Goal: Task Accomplishment & Management: Manage account settings

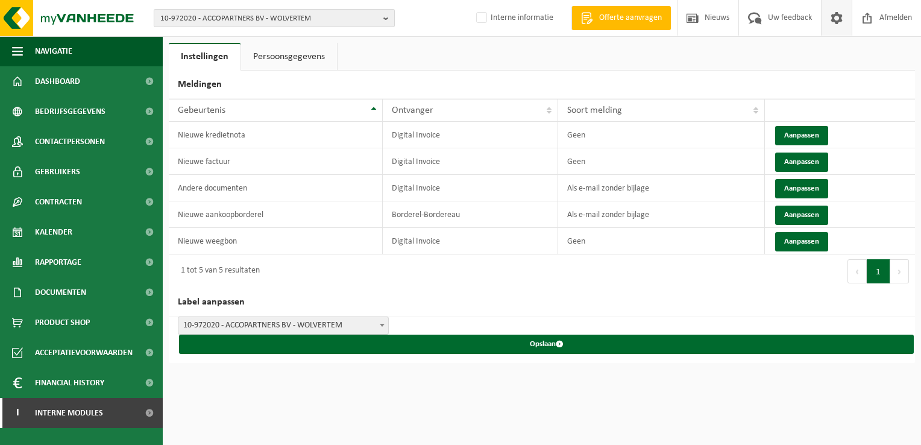
click at [192, 19] on span "10-972020 - ACCOPARTNERS BV - WOLVERTEM" at bounding box center [269, 19] width 218 height 18
paste input "10-748222"
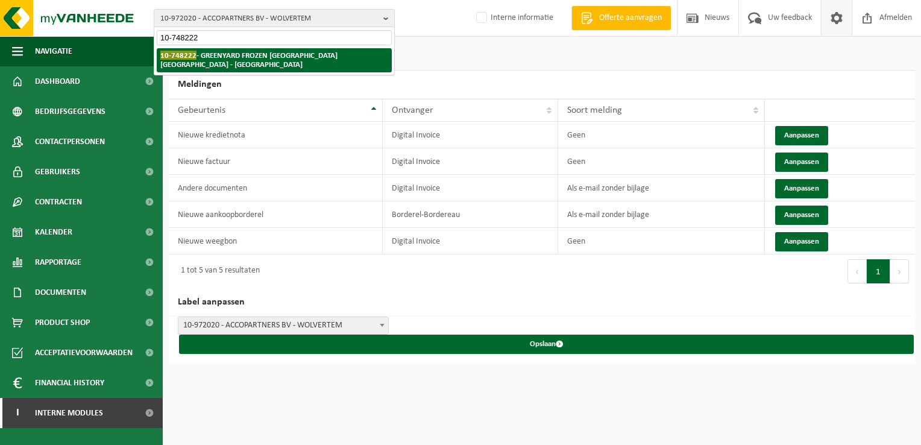
type input "10-748222"
click at [202, 52] on strong "10-748222 - GREENYARD FROZEN BELGIUM NV - WESTROZEBEKE" at bounding box center [248, 60] width 177 height 18
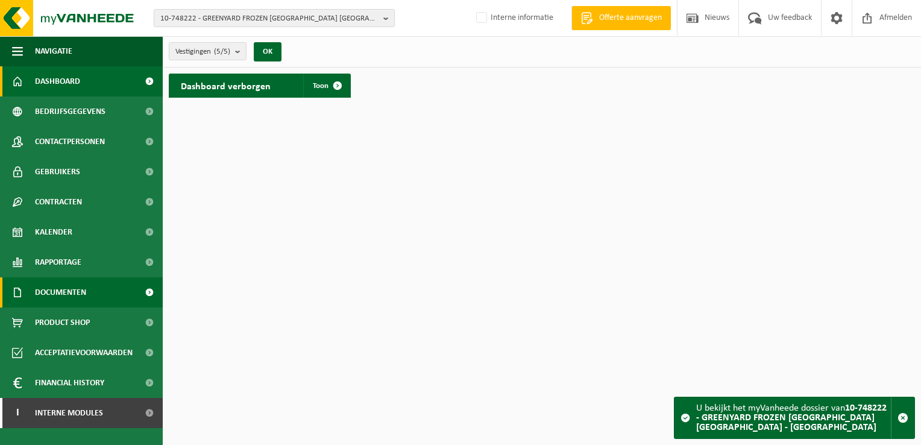
click at [58, 298] on span "Documenten" at bounding box center [60, 292] width 51 height 30
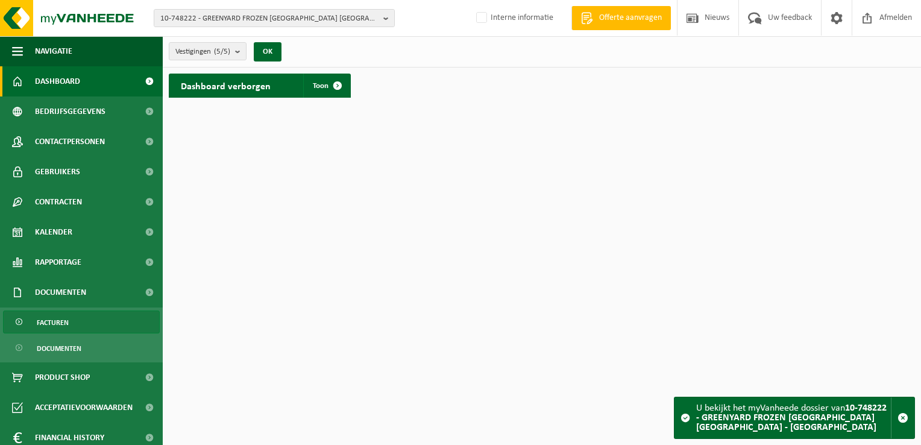
click at [66, 319] on span "Facturen" at bounding box center [53, 322] width 32 height 23
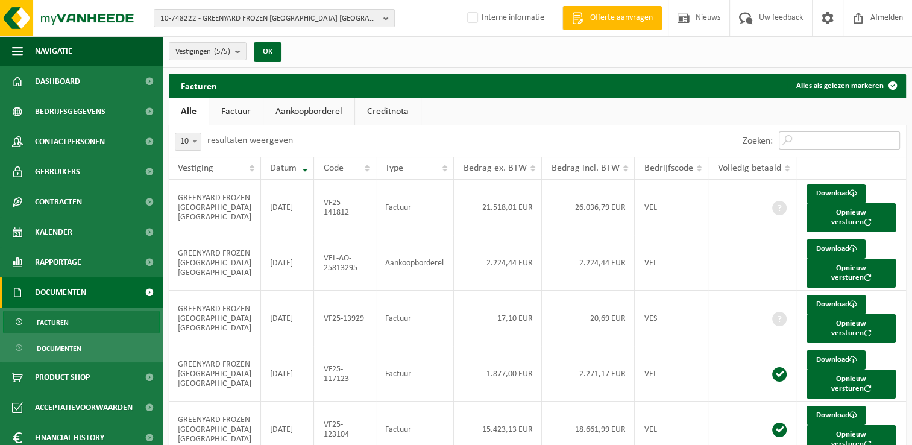
click at [806, 143] on input "Zoeken:" at bounding box center [838, 140] width 121 height 18
paste input "VF25-109663"
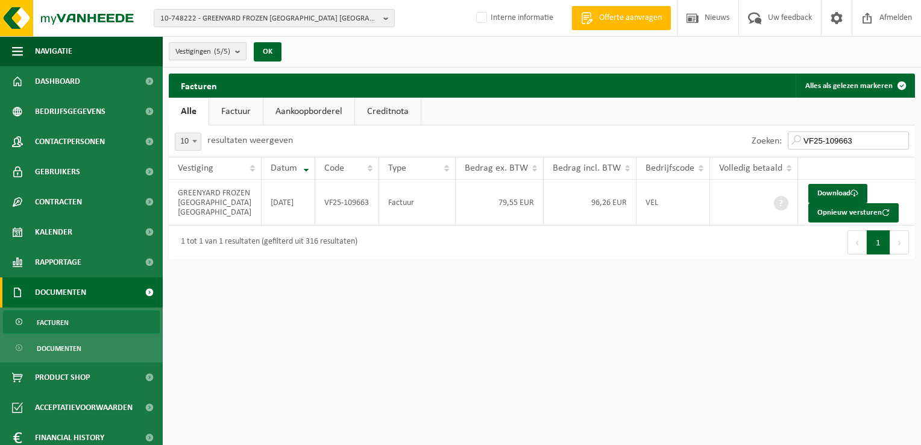
type input "VF25-109663"
click at [201, 54] on span "Vestigingen (5/5)" at bounding box center [202, 52] width 55 height 18
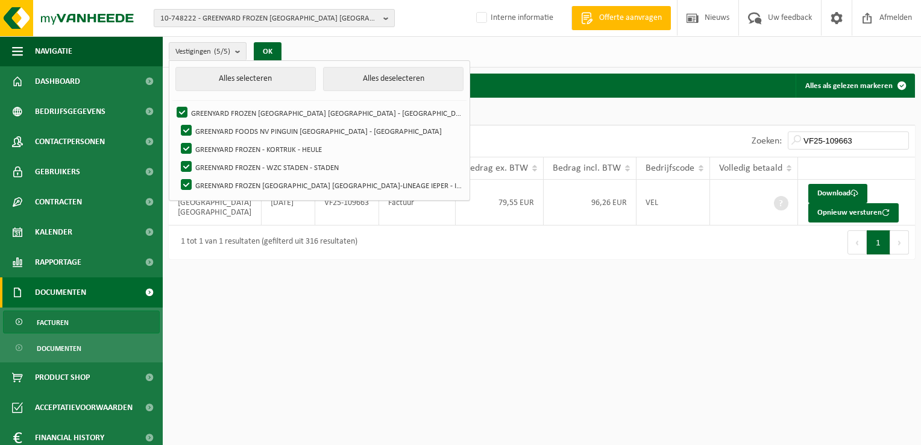
click at [208, 22] on span "10-748222 - GREENYARD FROZEN [GEOGRAPHIC_DATA] [GEOGRAPHIC_DATA] - [GEOGRAPHIC_…" at bounding box center [269, 19] width 218 height 18
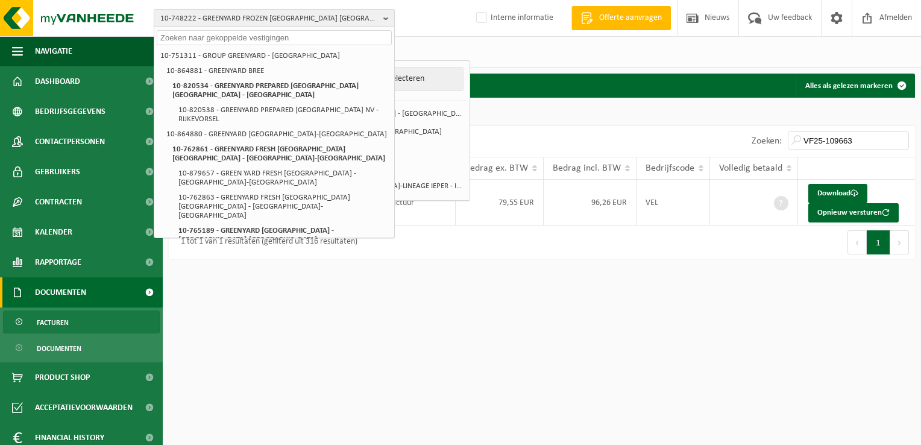
paste input "10-749236"
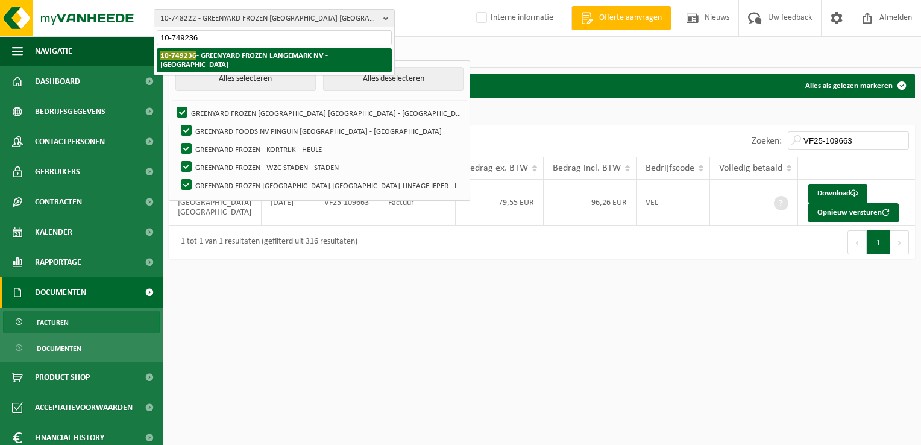
type input "10-749236"
click at [220, 54] on strong "10-749236 - GREENYARD FROZEN LANGEMARK NV - WESTROZEBEKE" at bounding box center [243, 60] width 167 height 18
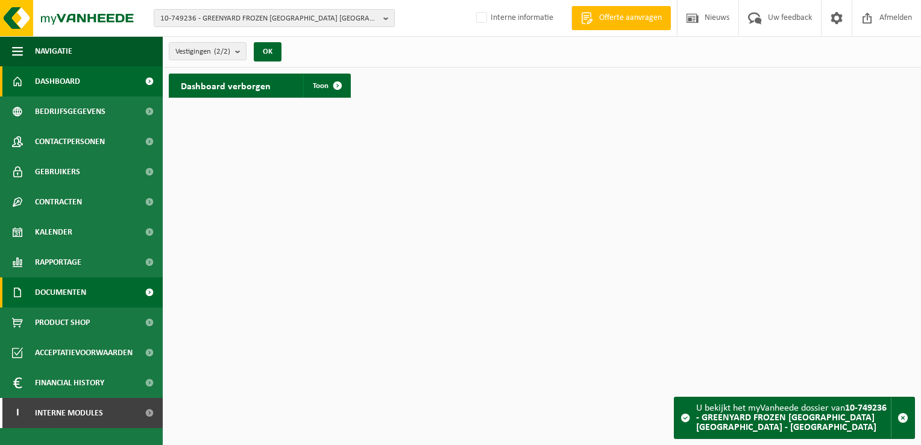
click at [83, 289] on span "Documenten" at bounding box center [60, 292] width 51 height 30
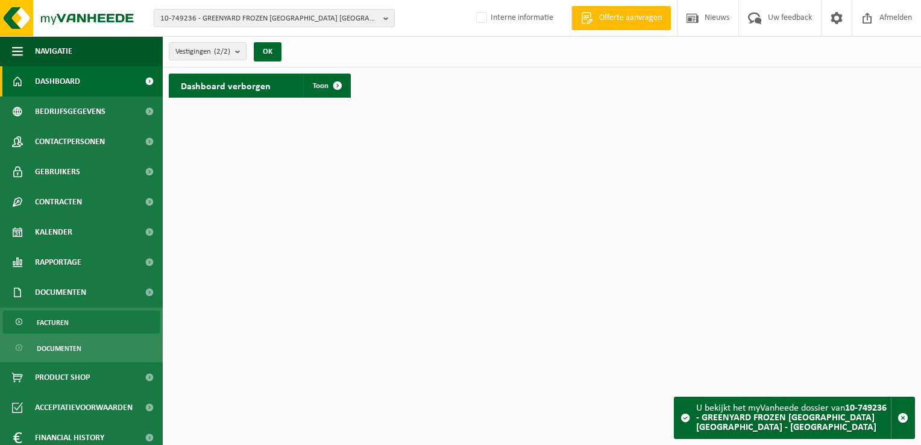
click at [77, 318] on link "Facturen" at bounding box center [81, 321] width 157 height 23
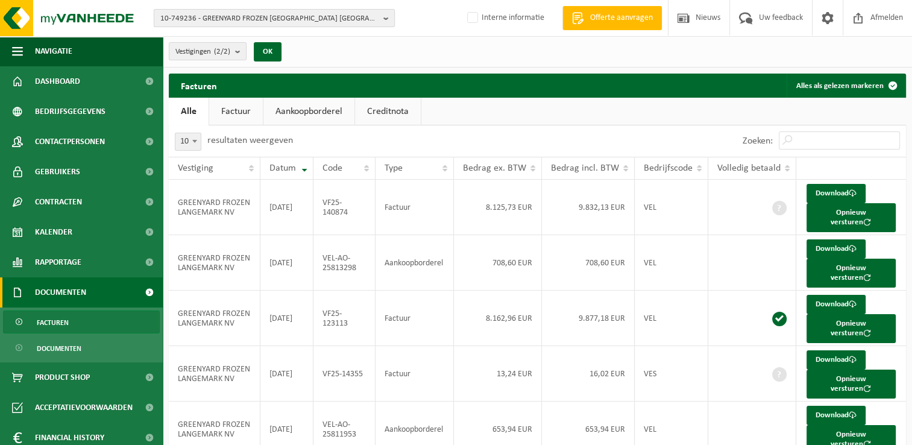
click at [237, 15] on span "10-749236 - GREENYARD FROZEN [GEOGRAPHIC_DATA] [GEOGRAPHIC_DATA] - [GEOGRAPHIC_…" at bounding box center [269, 19] width 218 height 18
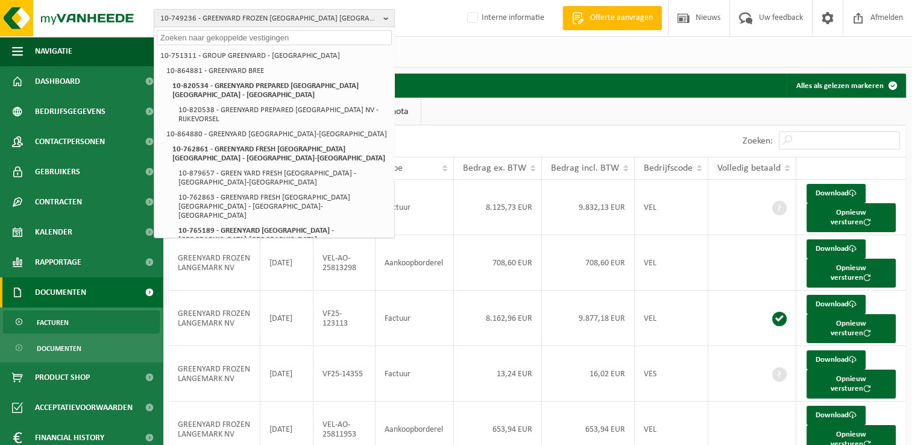
paste input "10-749236"
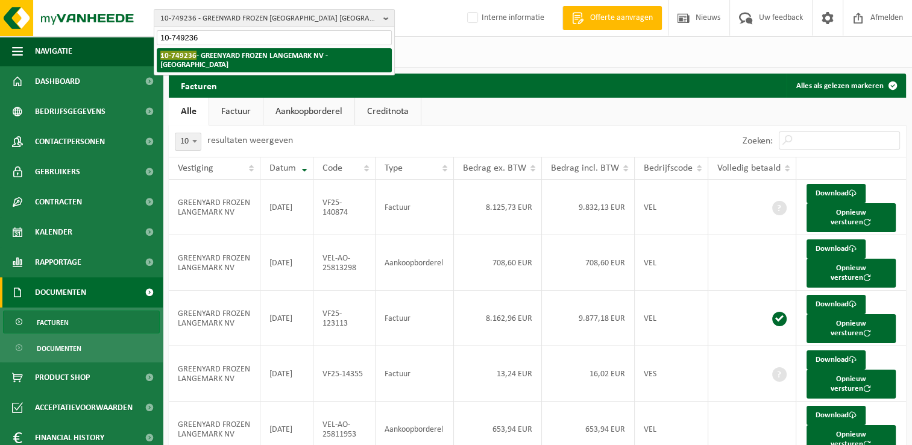
type input "10-749236"
click at [225, 54] on strong "10-749236 - GREENYARD FROZEN LANGEMARK NV - WESTROZEBEKE" at bounding box center [243, 60] width 167 height 18
click at [203, 58] on strong "10-749236 - GREENYARD FROZEN LANGEMARK NV - WESTROZEBEKE" at bounding box center [243, 60] width 167 height 18
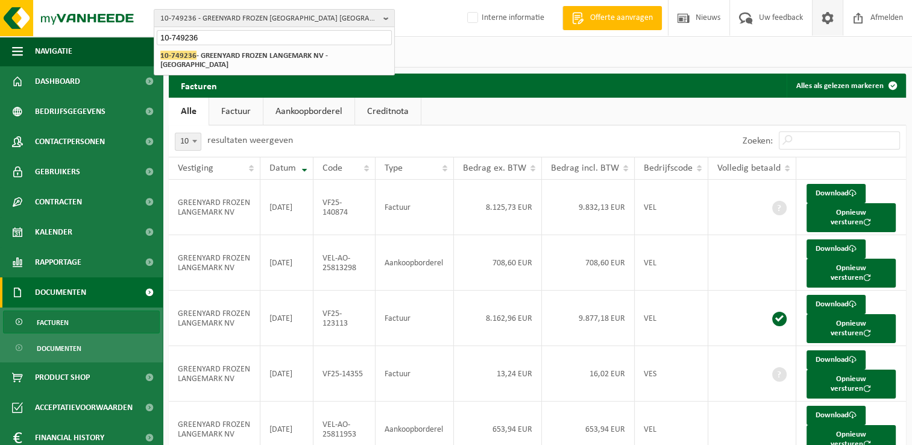
click at [818, 20] on span at bounding box center [827, 18] width 18 height 36
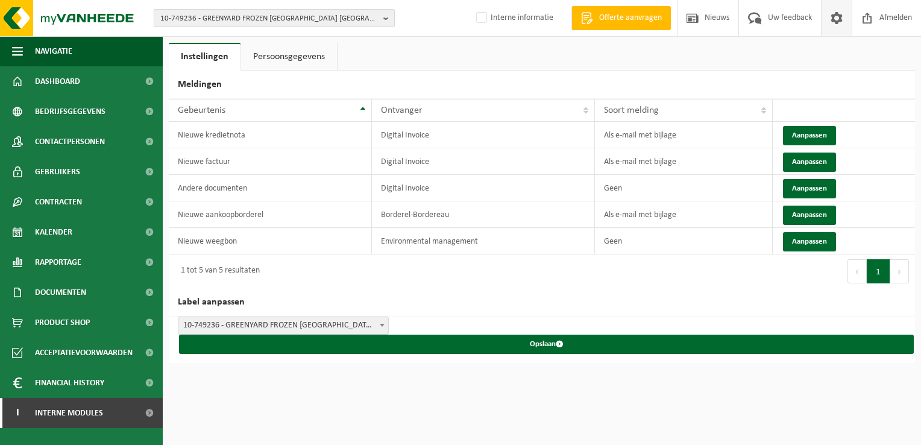
click at [311, 16] on span "10-749236 - GREENYARD FROZEN [GEOGRAPHIC_DATA] [GEOGRAPHIC_DATA] - [GEOGRAPHIC_…" at bounding box center [269, 19] width 218 height 18
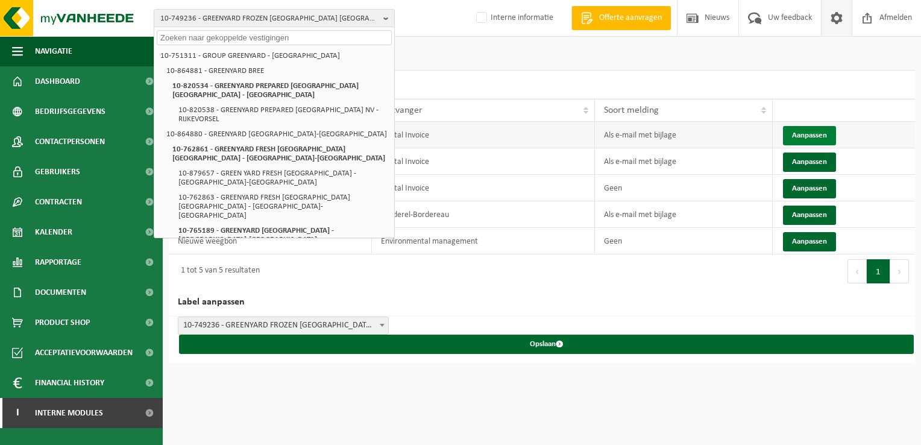
click at [817, 143] on button "Aanpassen" at bounding box center [809, 135] width 53 height 19
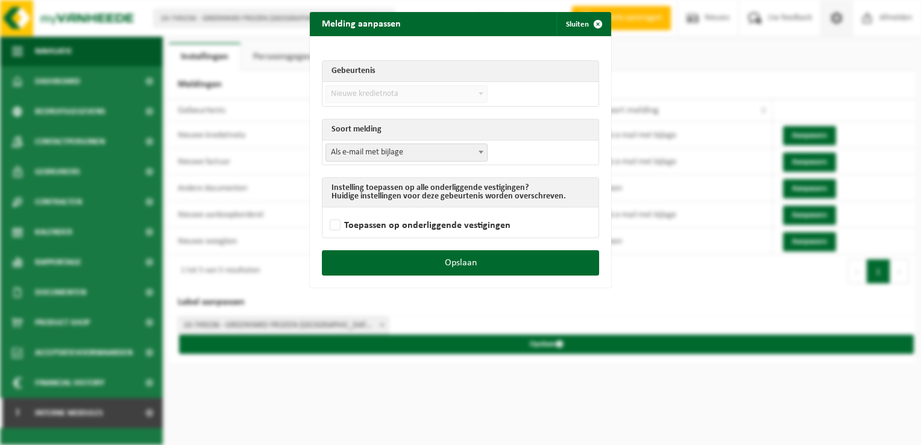
click at [455, 153] on span "Als e-mail met bijlage" at bounding box center [406, 152] width 161 height 17
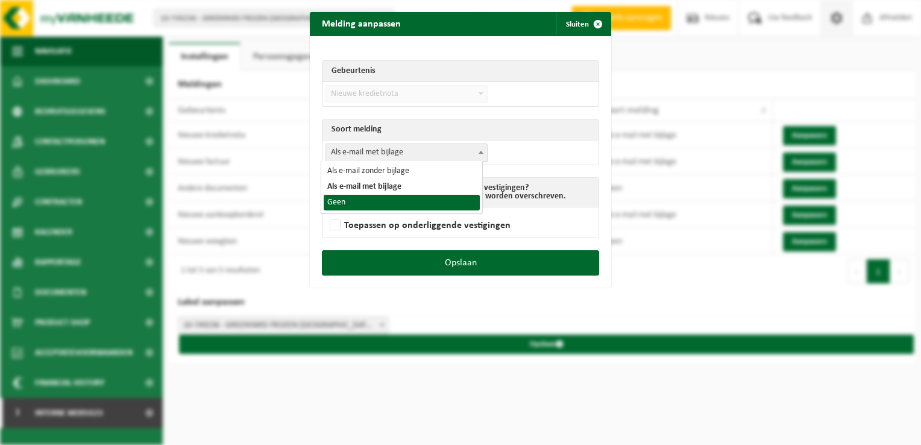
select select "1"
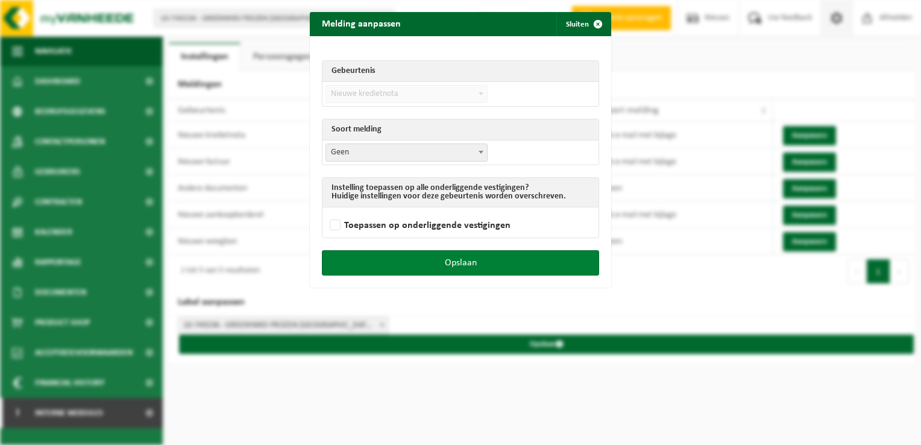
click at [518, 264] on button "Opslaan" at bounding box center [460, 262] width 277 height 25
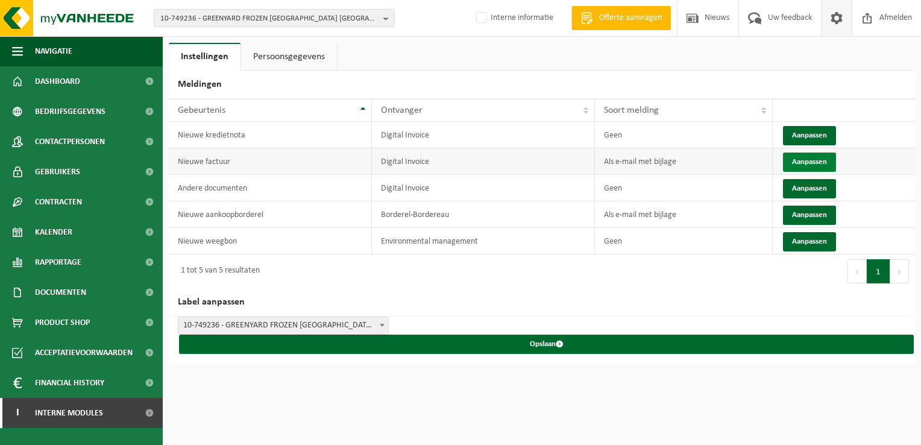
click at [804, 165] on button "Aanpassen" at bounding box center [809, 161] width 53 height 19
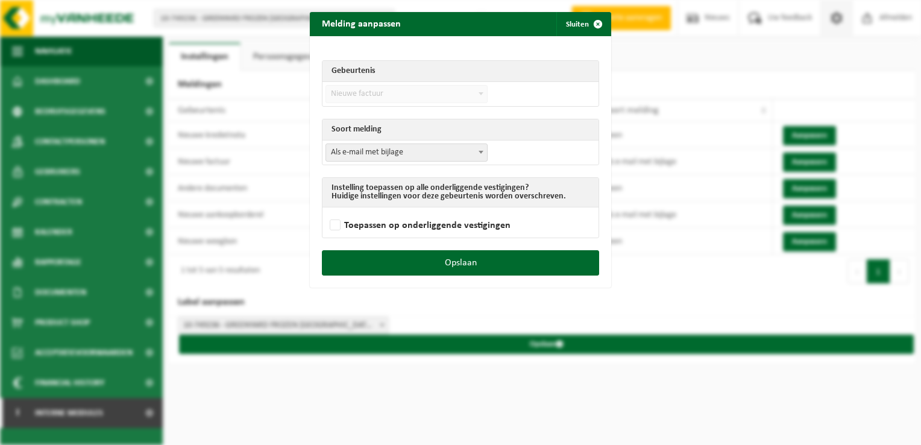
click at [420, 153] on span "Als e-mail met bijlage" at bounding box center [406, 152] width 161 height 17
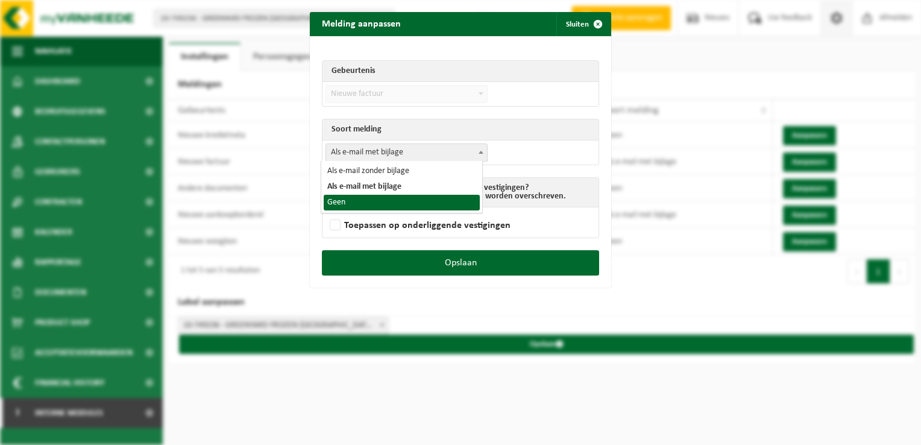
select select "1"
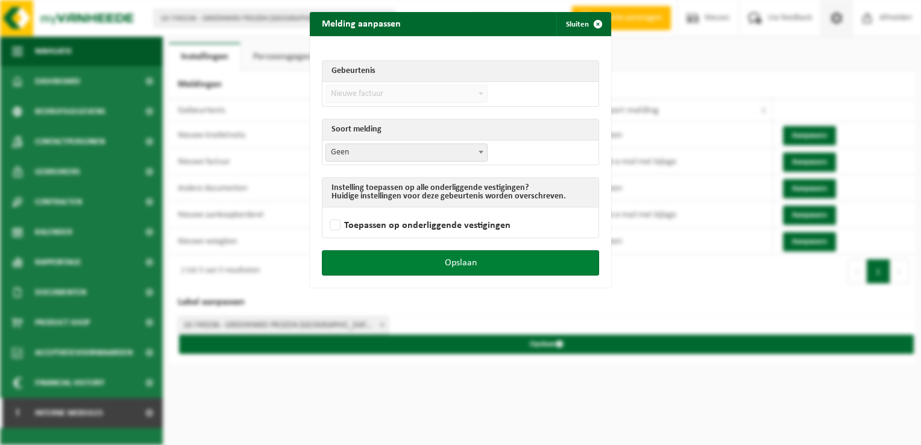
click at [483, 253] on button "Opslaan" at bounding box center [460, 262] width 277 height 25
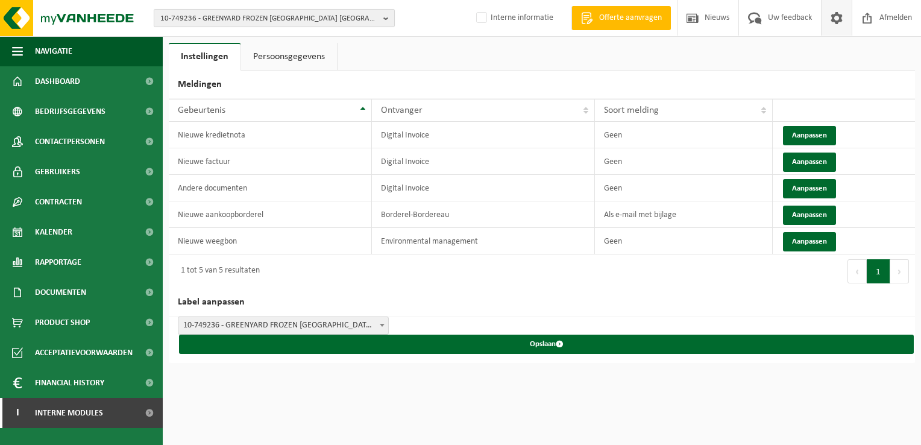
click at [235, 21] on span "10-749236 - GREENYARD FROZEN LANGEMARK NV - WESTROZEBEKE" at bounding box center [269, 19] width 218 height 18
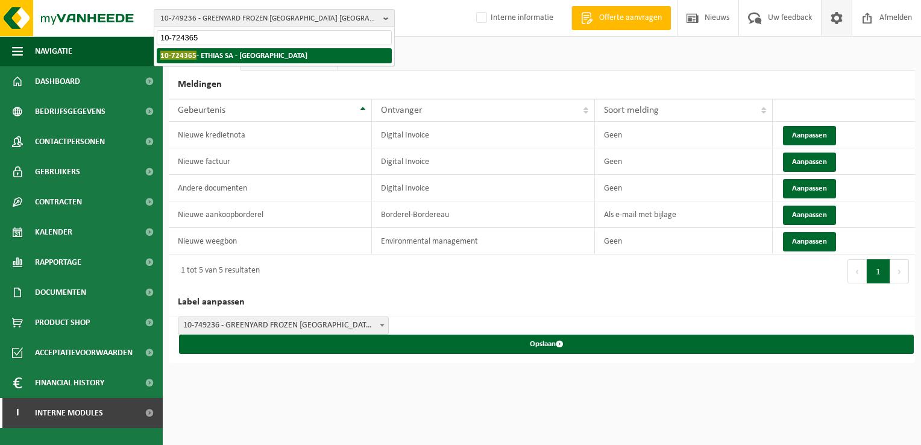
type input "10-724365"
click at [233, 52] on strong "10-724365 - ETHIAS SA - LIÈGE" at bounding box center [233, 55] width 147 height 9
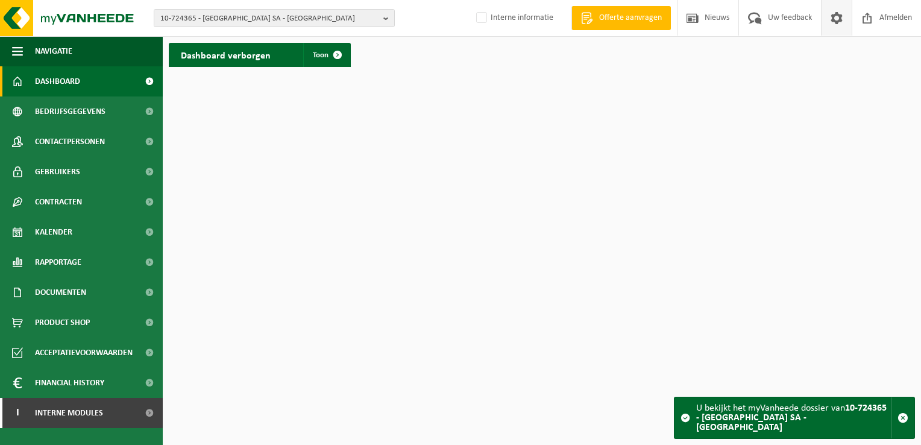
click at [840, 19] on span at bounding box center [836, 18] width 18 height 36
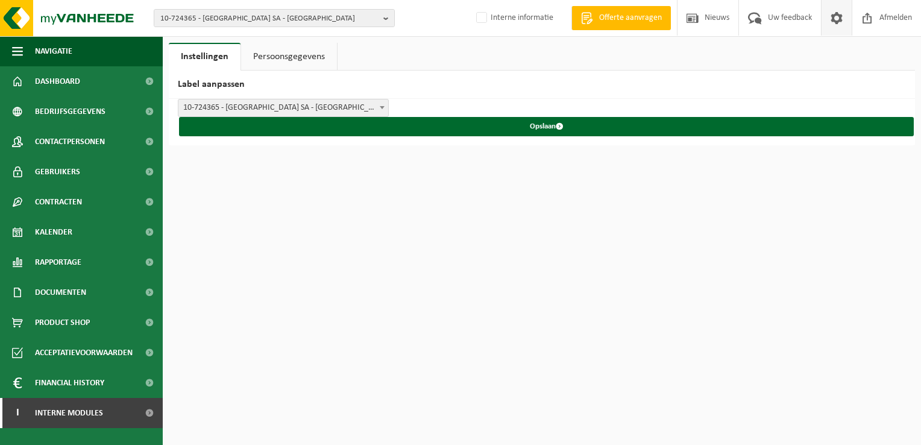
click at [270, 57] on link "Persoonsgegevens" at bounding box center [289, 57] width 96 height 28
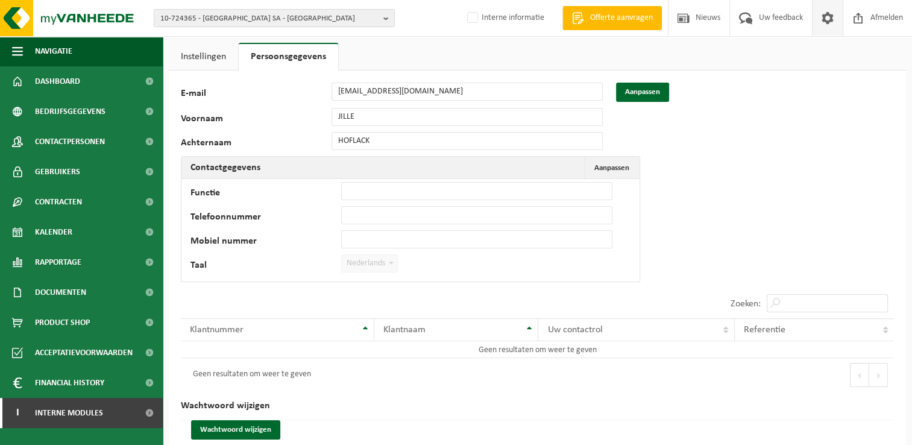
click at [224, 57] on link "Instellingen" at bounding box center [203, 57] width 69 height 28
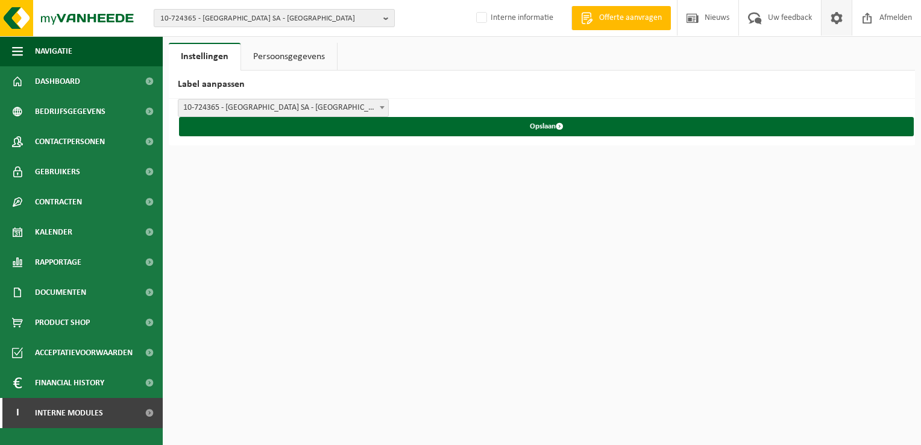
click at [193, 19] on span "10-724365 - [GEOGRAPHIC_DATA] SA - [GEOGRAPHIC_DATA]" at bounding box center [269, 19] width 218 height 18
click at [837, 20] on span at bounding box center [836, 18] width 18 height 36
click at [225, 19] on span "10-724365 - [GEOGRAPHIC_DATA] SA - [GEOGRAPHIC_DATA]" at bounding box center [269, 19] width 218 height 18
paste input "10-885973"
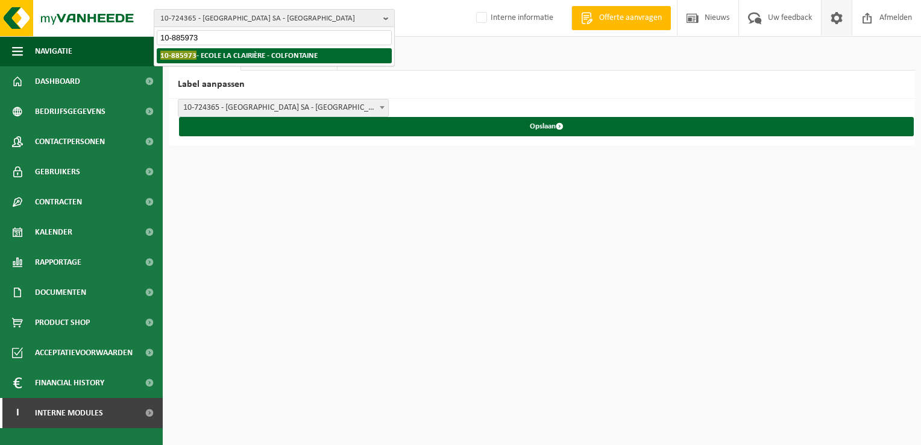
type input "10-885973"
click at [221, 57] on strong "10-885973 - ECOLE LA CLAIRIÈRE - COLFONTAINE" at bounding box center [238, 55] width 157 height 9
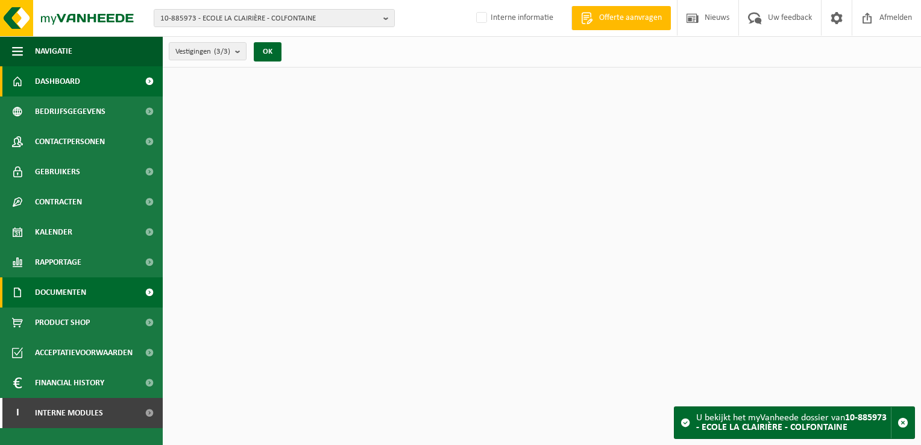
click at [85, 299] on span "Documenten" at bounding box center [60, 292] width 51 height 30
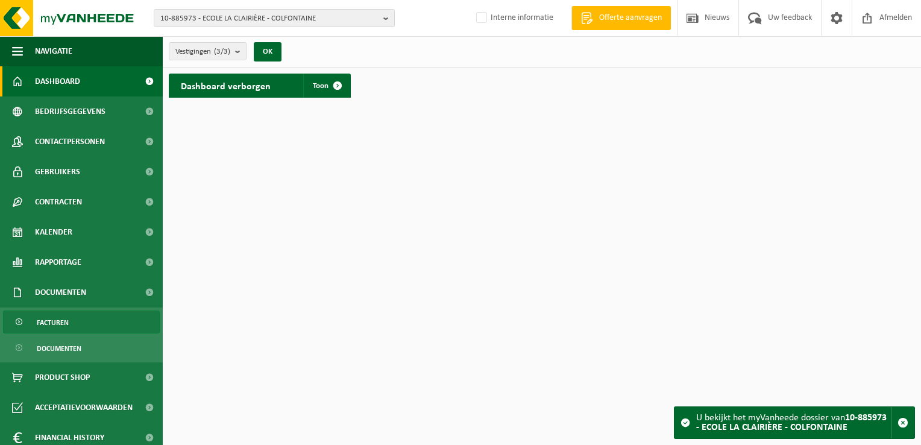
click at [83, 323] on link "Facturen" at bounding box center [81, 321] width 157 height 23
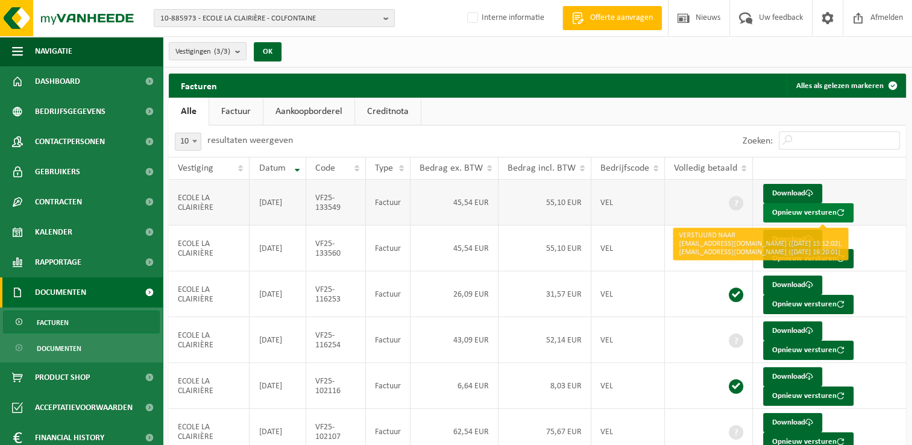
click at [785, 210] on button "Opnieuw versturen" at bounding box center [808, 212] width 90 height 19
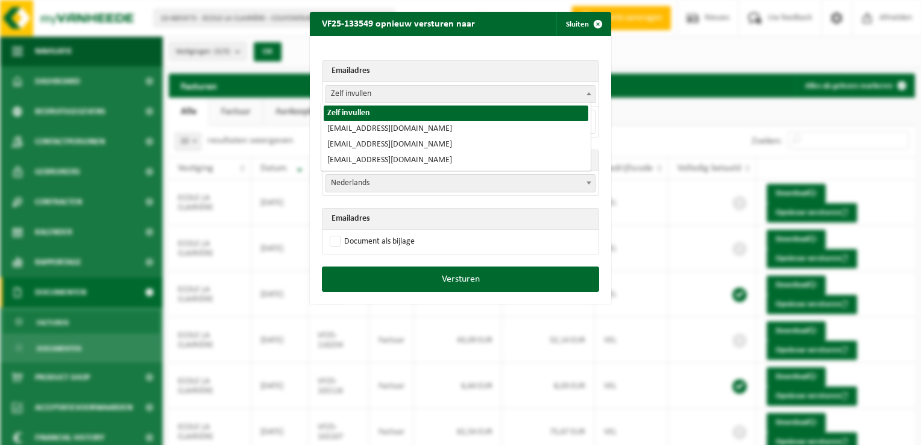
click at [383, 90] on span "Zelf invullen" at bounding box center [460, 94] width 269 height 17
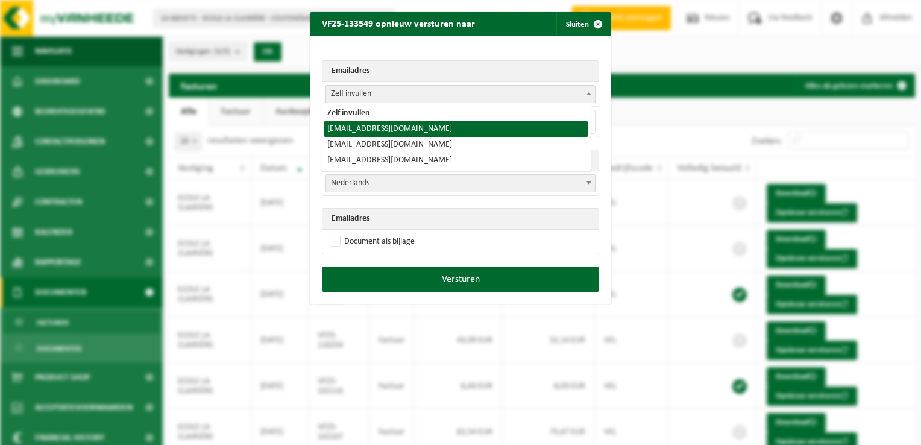
select select "secretariatcordee@hotmail.com"
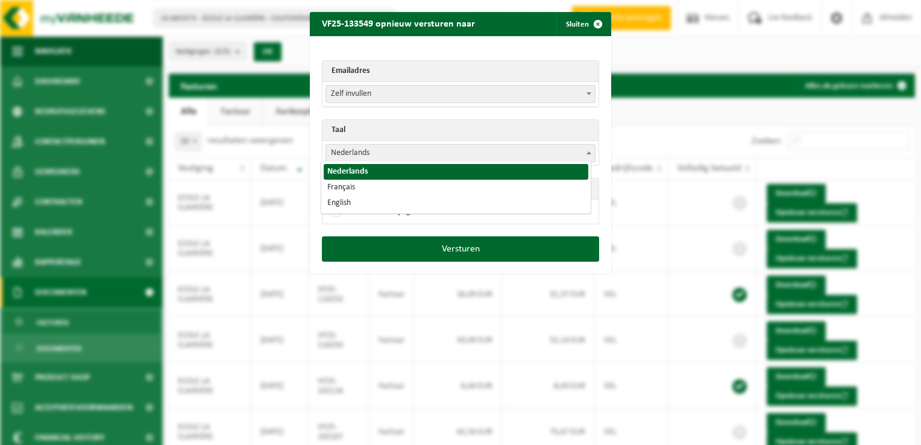
click at [361, 155] on span "Nederlands" at bounding box center [460, 153] width 269 height 17
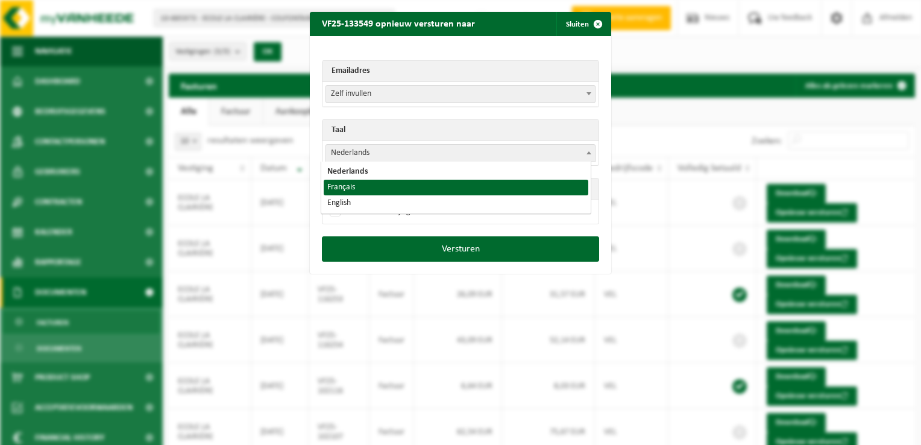
select select "fr"
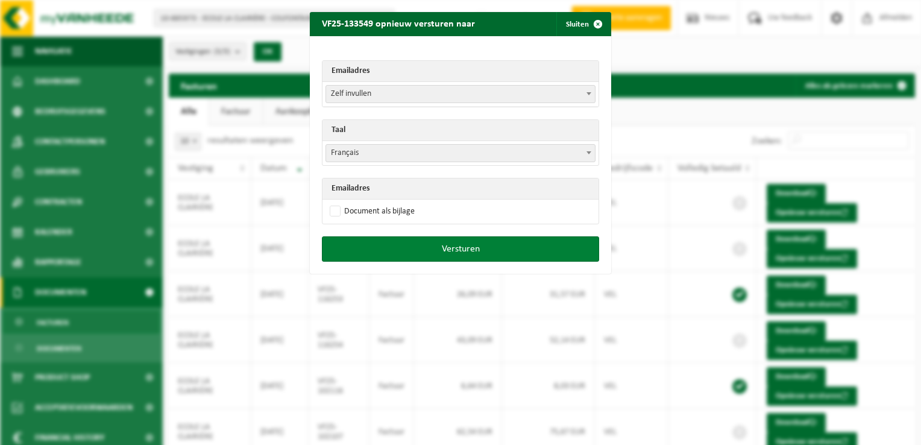
click at [448, 249] on button "Versturen" at bounding box center [460, 248] width 277 height 25
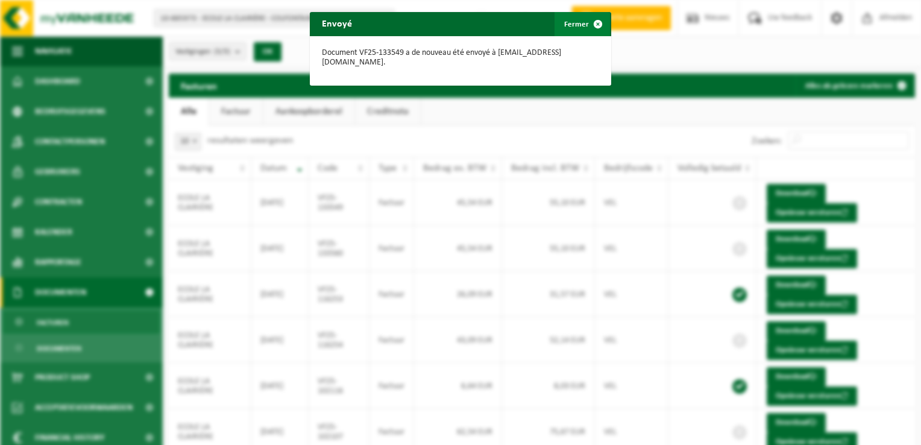
click at [596, 20] on span "button" at bounding box center [598, 24] width 24 height 24
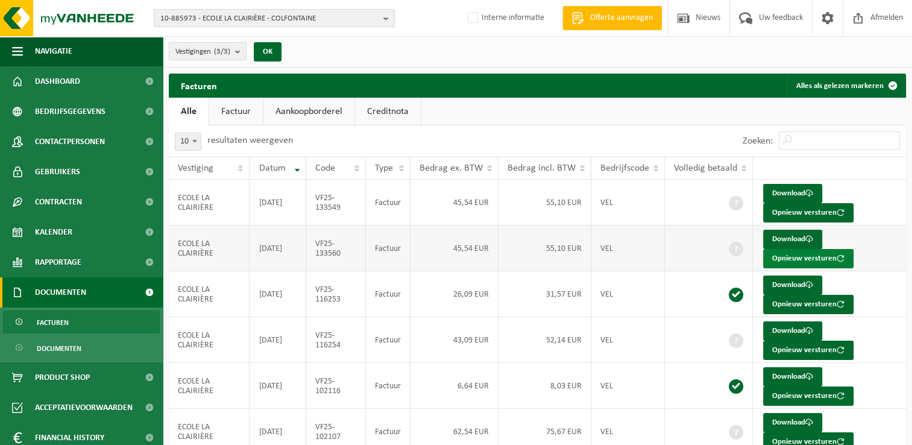
click at [781, 261] on button "Opnieuw versturen" at bounding box center [808, 258] width 90 height 19
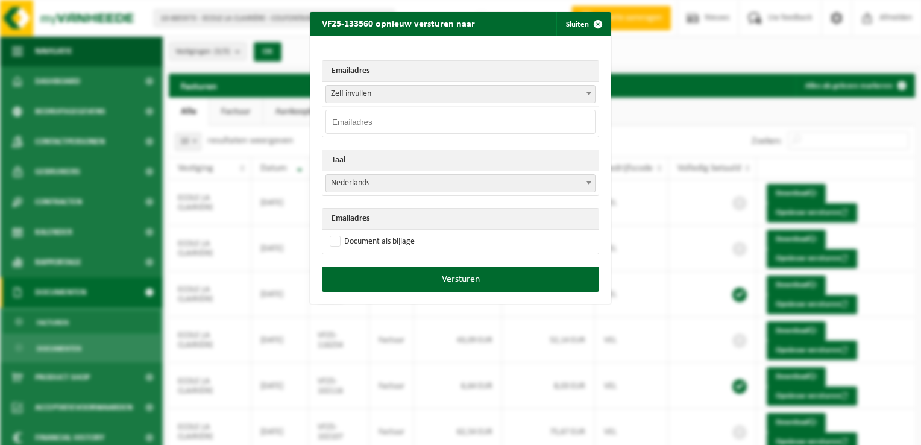
click at [355, 98] on span "Zelf invullen" at bounding box center [460, 94] width 269 height 17
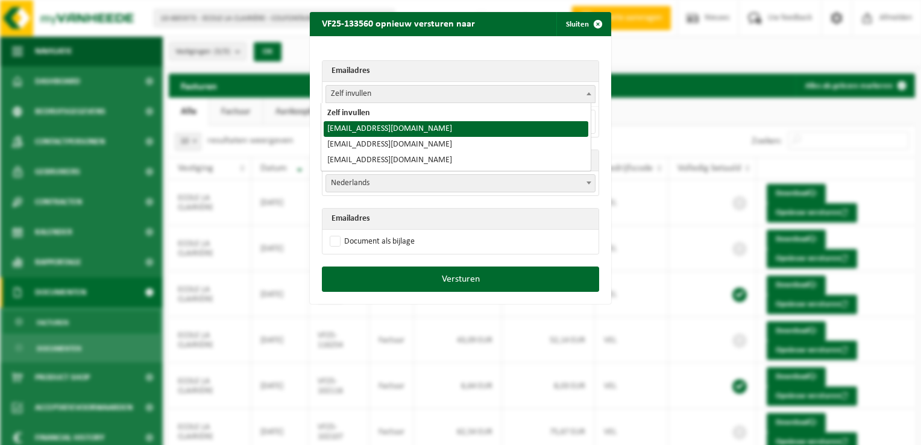
select select "secretariatcordee@hotmail.com"
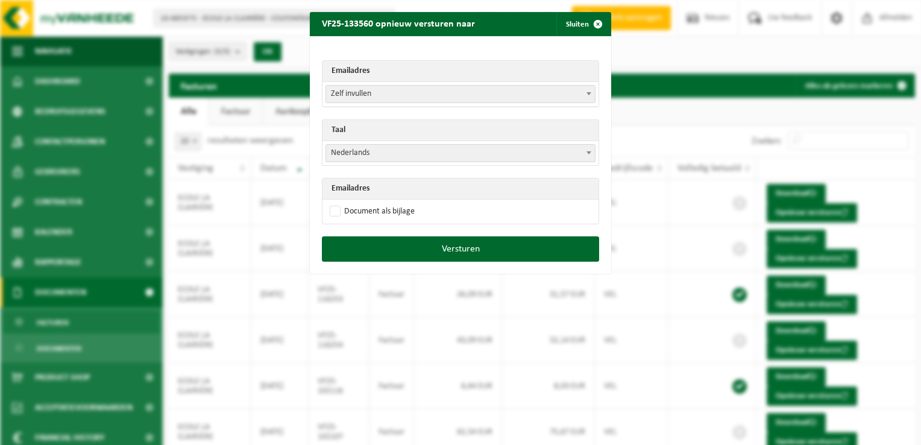
click at [363, 148] on span "Nederlands" at bounding box center [460, 153] width 269 height 17
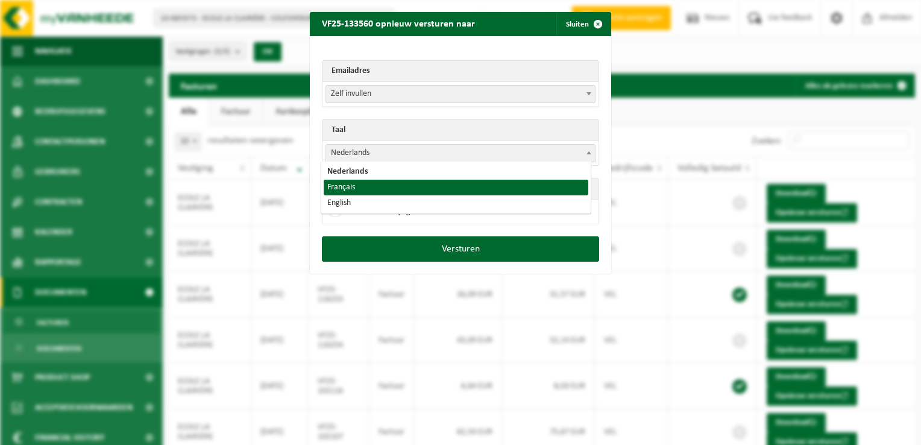
select select "fr"
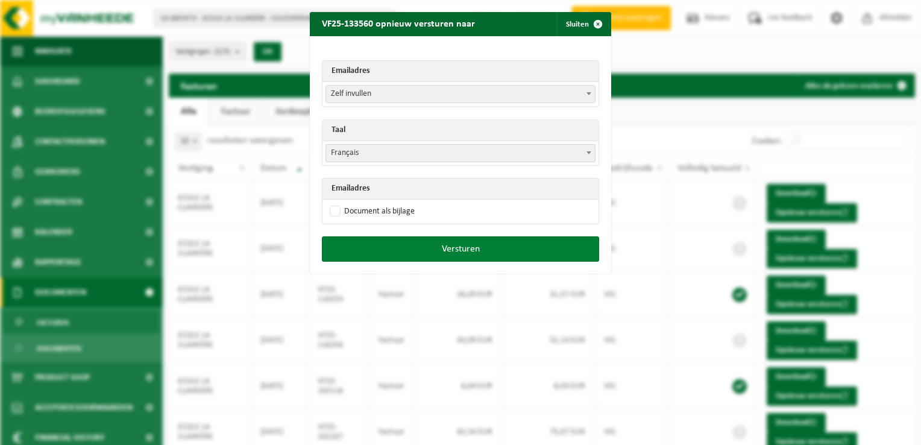
click at [456, 249] on button "Versturen" at bounding box center [460, 248] width 277 height 25
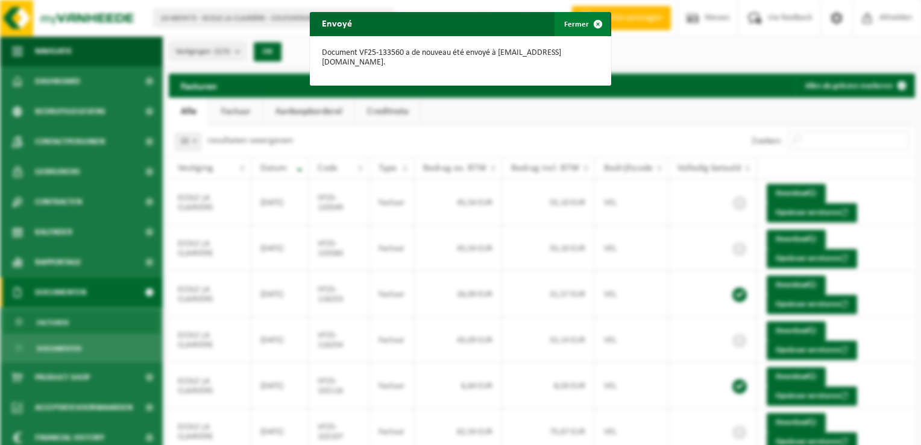
click at [597, 22] on span "button" at bounding box center [598, 24] width 24 height 24
